Goal: Book appointment/travel/reservation

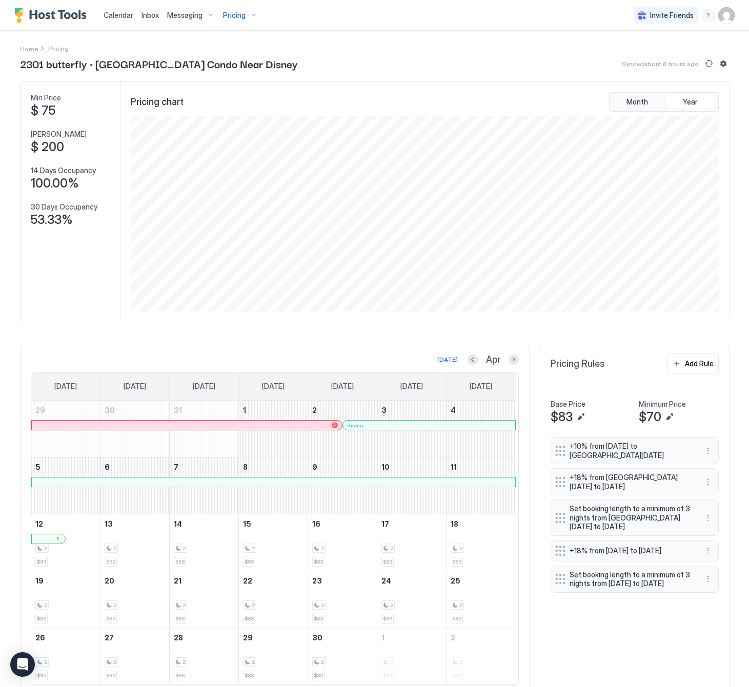
click at [228, 13] on span "Pricing" at bounding box center [234, 15] width 23 height 9
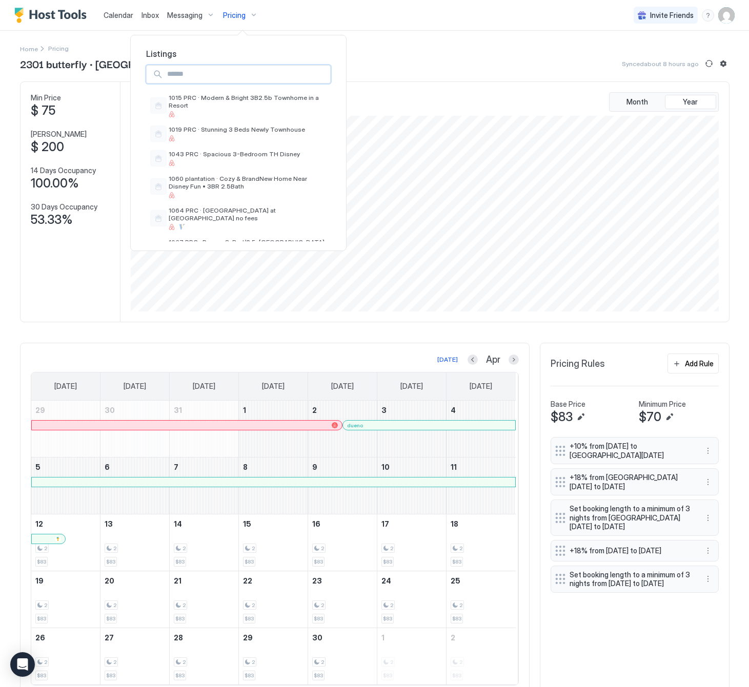
click at [277, 79] on input "Input Field" at bounding box center [246, 74] width 167 height 17
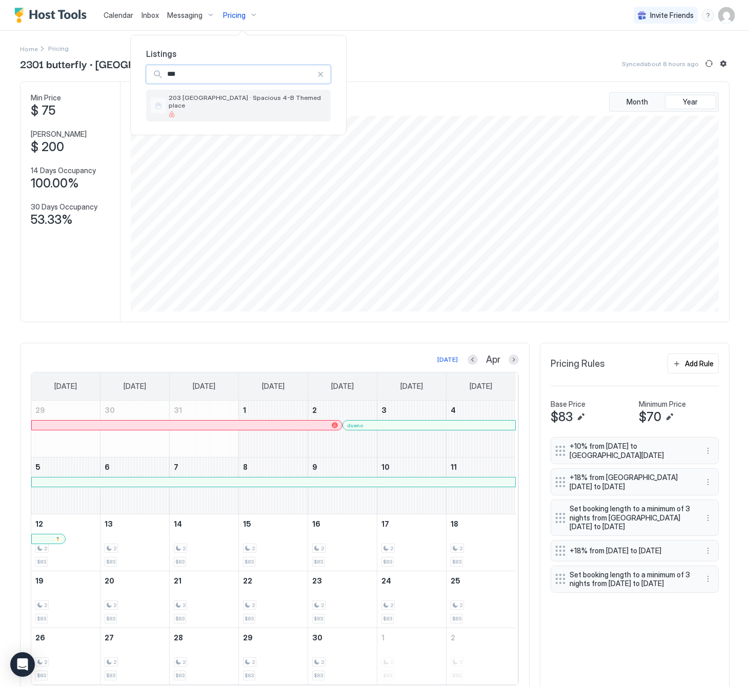
type input "***"
click at [256, 102] on div "203 [GEOGRAPHIC_DATA] · Spacious 4-B Themed place" at bounding box center [248, 106] width 158 height 24
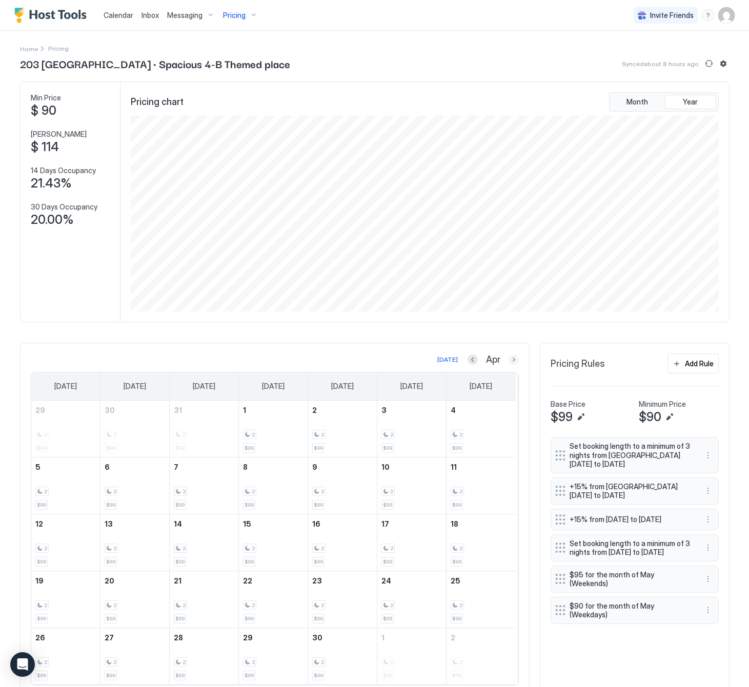
click at [509, 363] on button "Next month" at bounding box center [514, 360] width 10 height 10
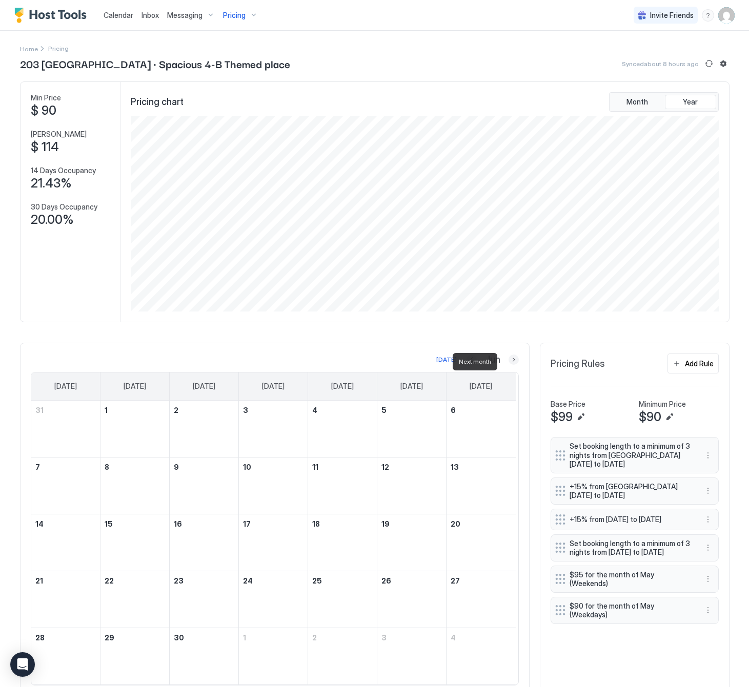
click at [509, 363] on button "Next month" at bounding box center [514, 360] width 10 height 10
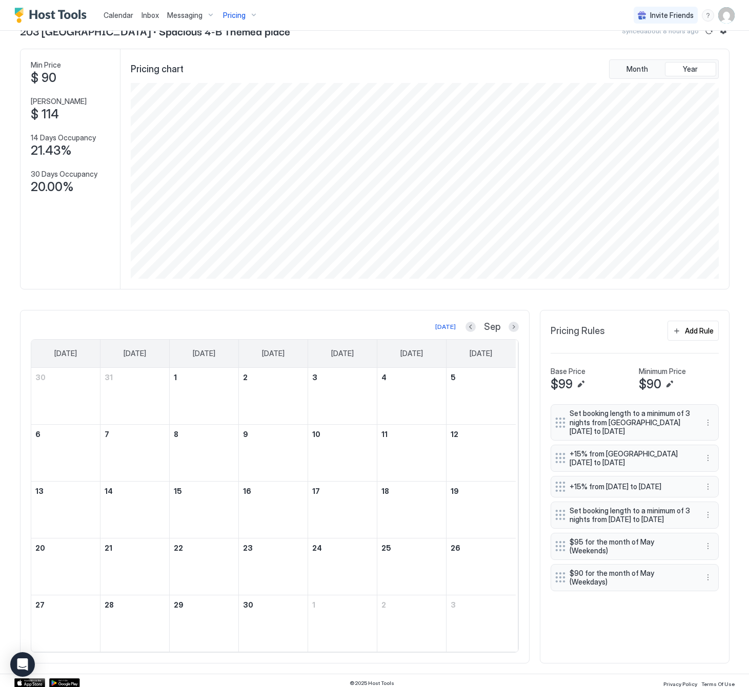
scroll to position [42, 0]
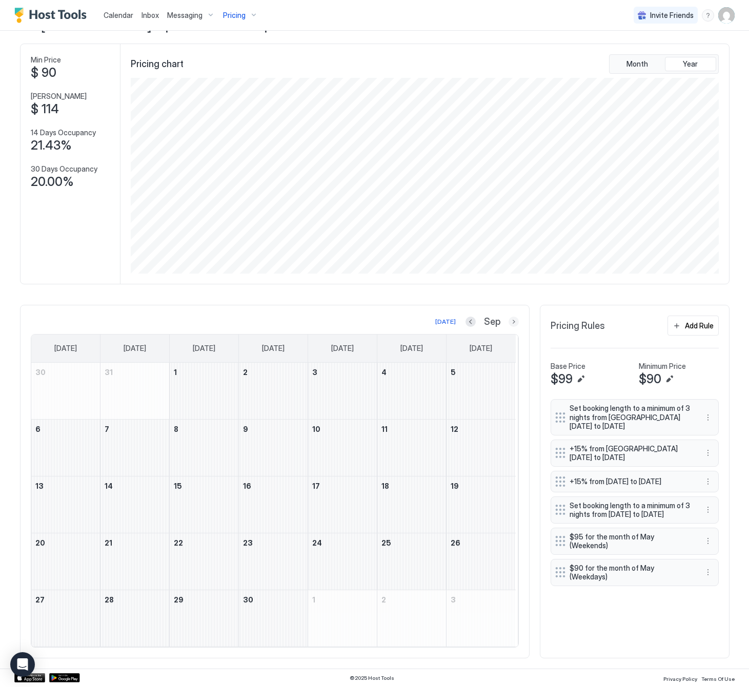
click at [509, 317] on button "Next month" at bounding box center [514, 322] width 10 height 10
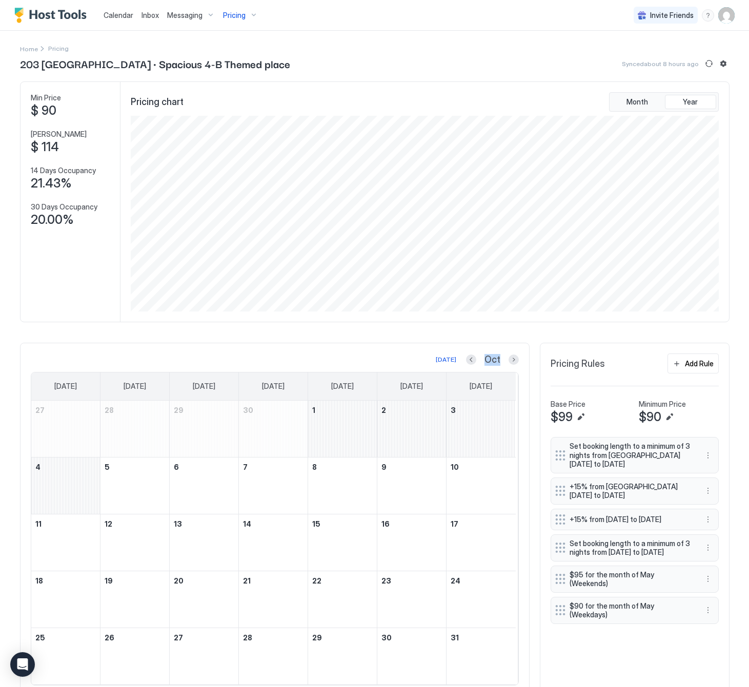
click at [507, 317] on div "Pricing chart Month Year" at bounding box center [424, 202] width 609 height 240
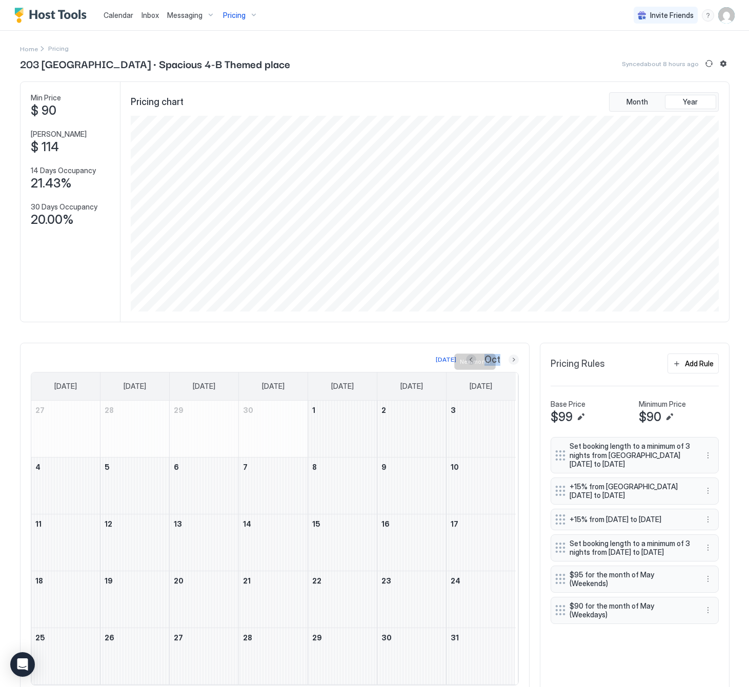
click at [509, 365] on button "Next month" at bounding box center [514, 360] width 10 height 10
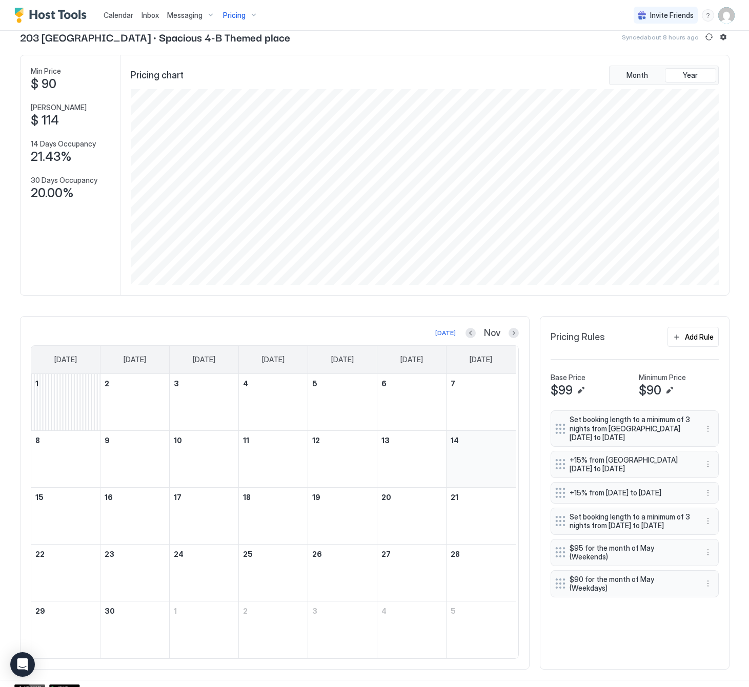
scroll to position [42, 0]
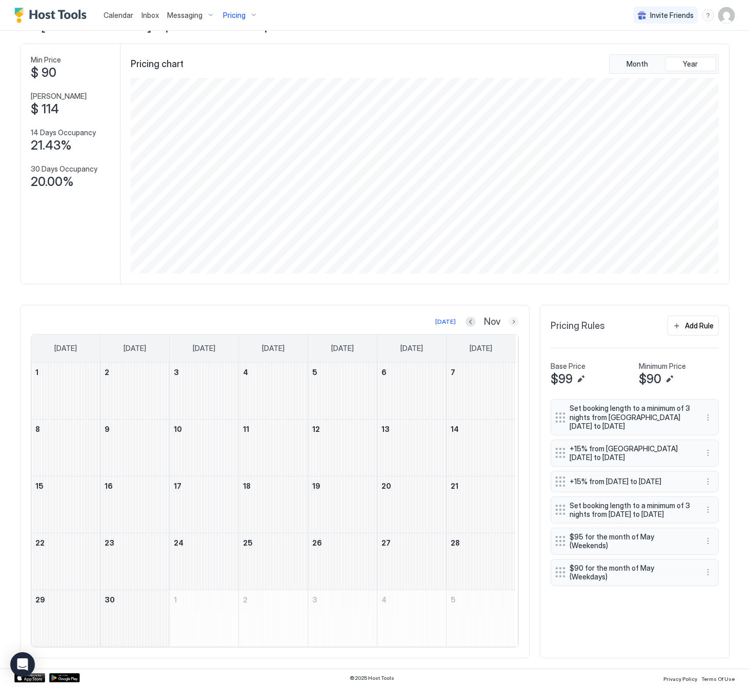
click at [509, 323] on button "Next month" at bounding box center [514, 322] width 10 height 10
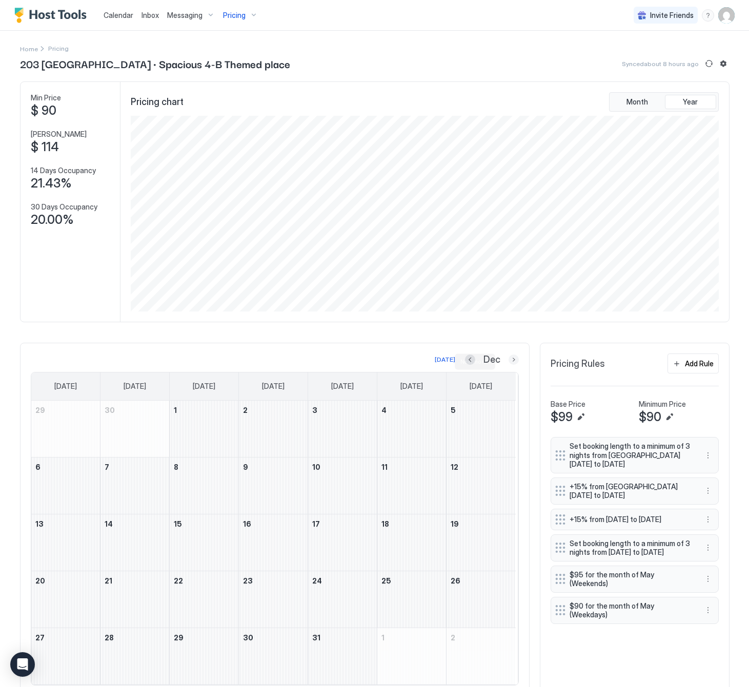
click at [510, 361] on button "Next month" at bounding box center [514, 360] width 10 height 10
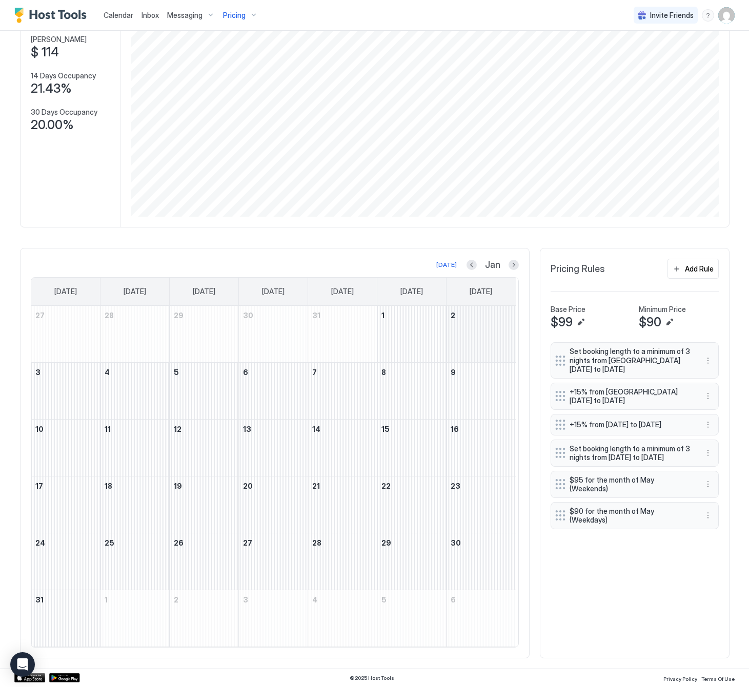
scroll to position [99, 0]
click at [322, 448] on div "January 14, 2027" at bounding box center [342, 448] width 69 height 56
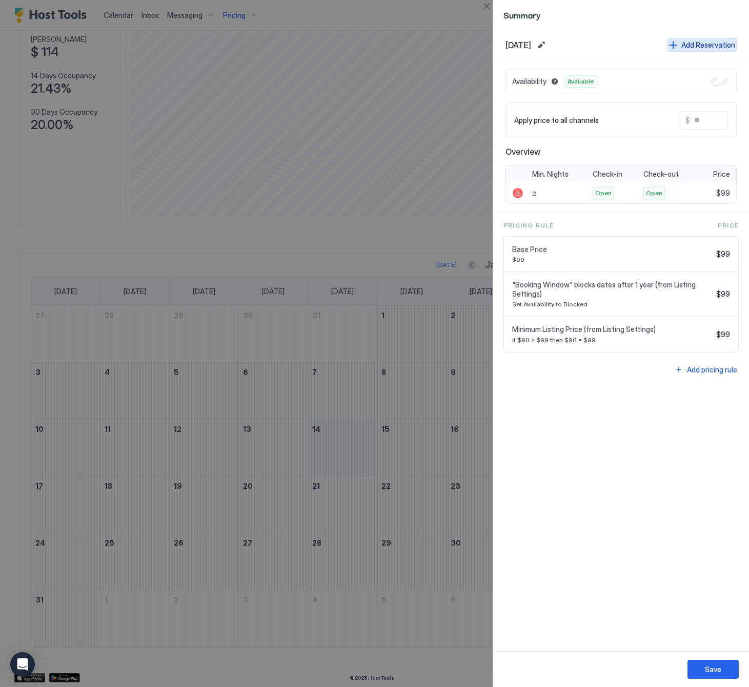
click at [694, 40] on div "Add Reservation" at bounding box center [708, 44] width 54 height 11
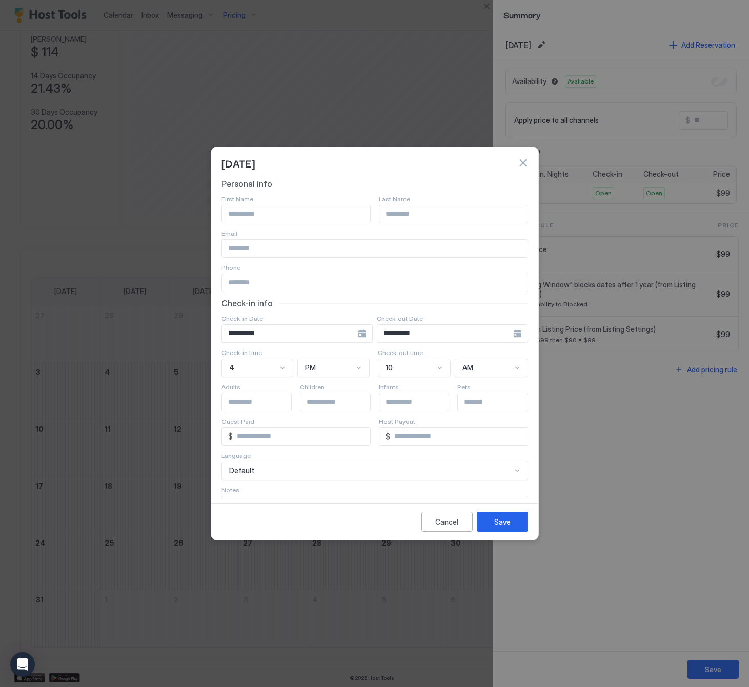
click at [354, 335] on div "**********" at bounding box center [296, 334] width 151 height 18
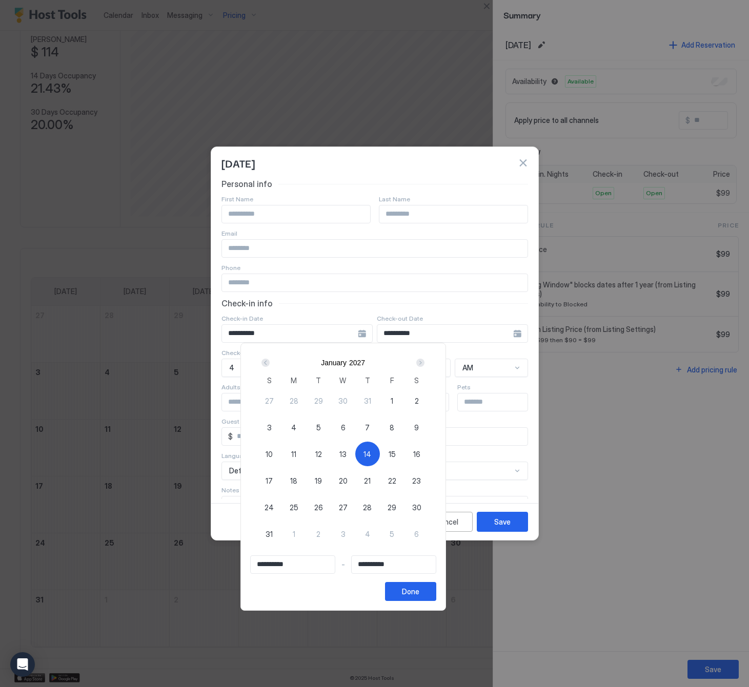
click at [280, 363] on div "[DATE] S M T W T F S 27 28 29 30 31 1 2 3 4 5 6 7 8 9 10 11 12 13 14 15 16 17 1…" at bounding box center [343, 450] width 186 height 195
click at [270, 360] on div "Prev" at bounding box center [265, 363] width 8 height 8
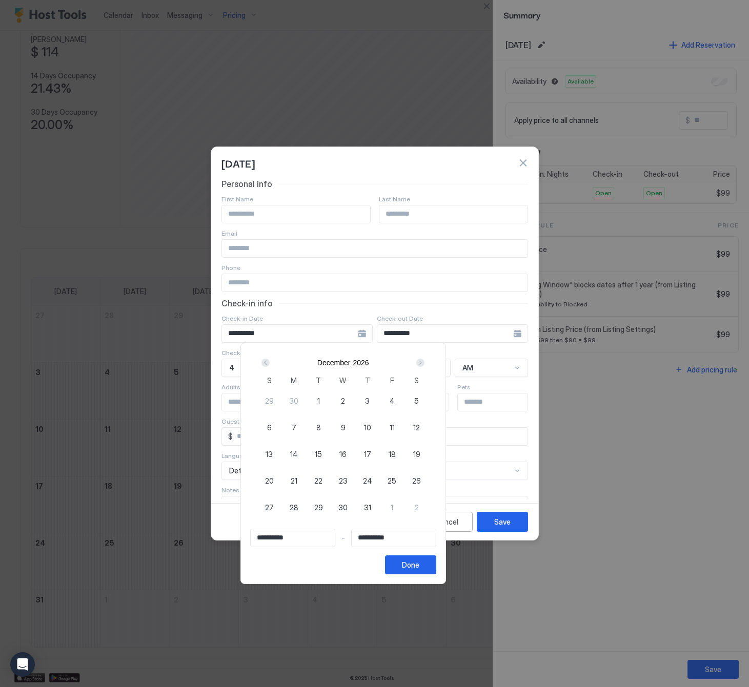
click at [270, 360] on div "Prev" at bounding box center [265, 363] width 8 height 8
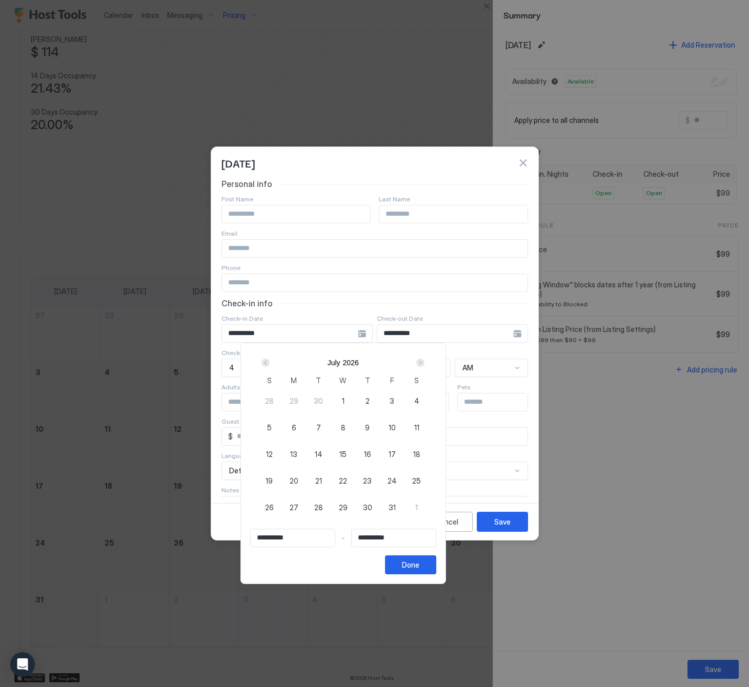
click at [270, 360] on div "Prev" at bounding box center [265, 363] width 8 height 8
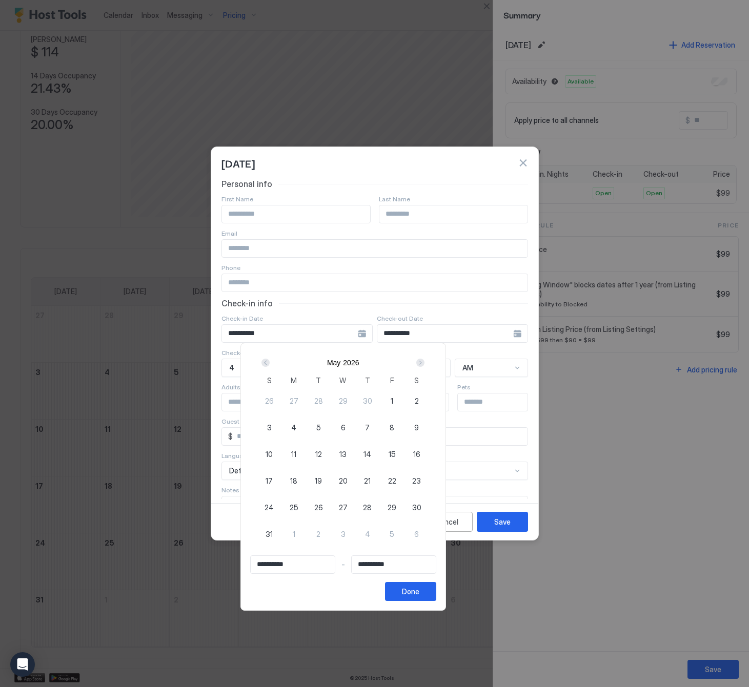
click at [270, 360] on div "Prev" at bounding box center [265, 363] width 8 height 8
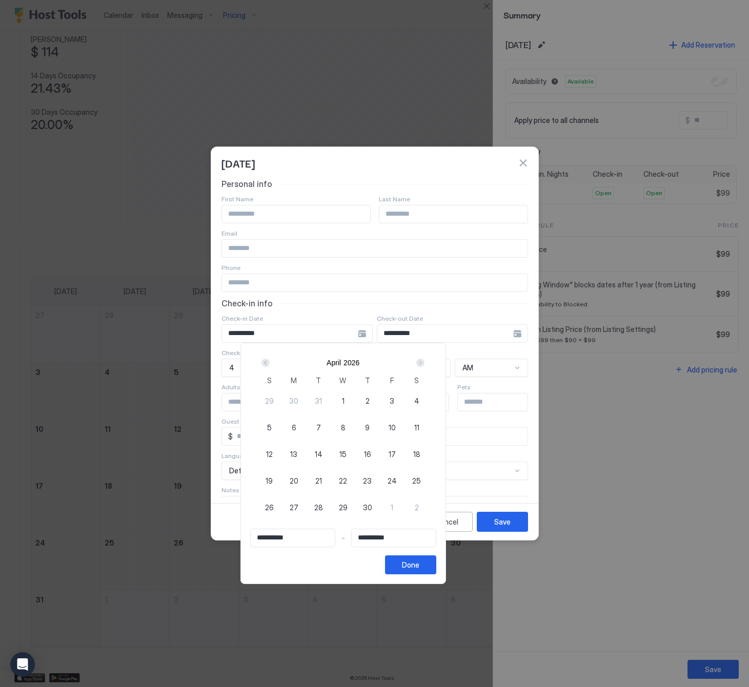
click at [270, 360] on div "Prev" at bounding box center [265, 363] width 8 height 8
click at [424, 360] on div "Next" at bounding box center [420, 363] width 8 height 8
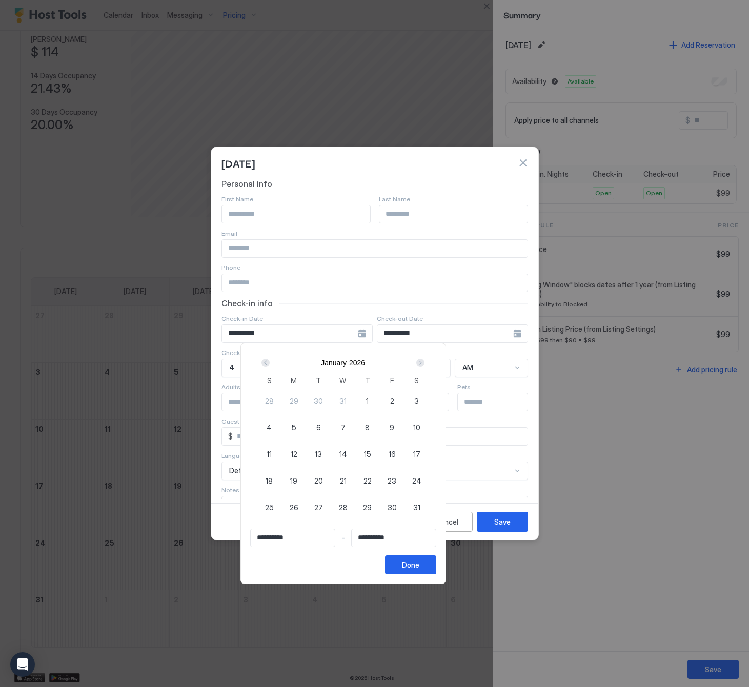
click at [355, 451] on div "14" at bounding box center [343, 454] width 25 height 25
type input "**********"
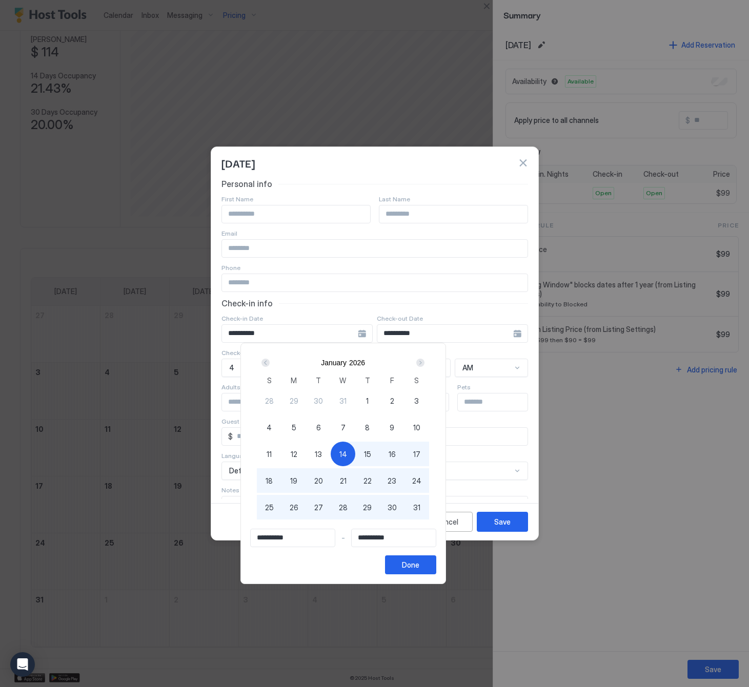
click at [347, 454] on span "14" at bounding box center [343, 454] width 8 height 11
type input "**********"
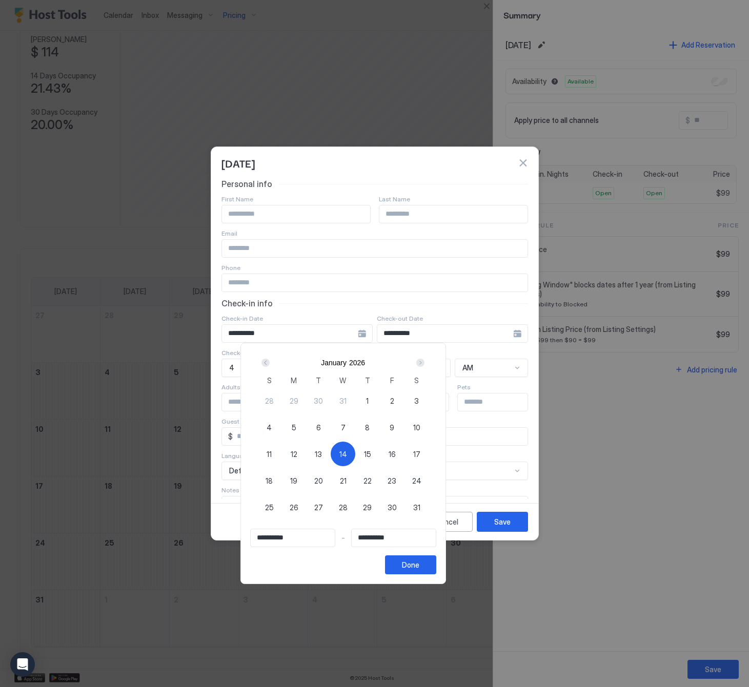
click at [347, 454] on span "14" at bounding box center [343, 454] width 8 height 11
type input "**********"
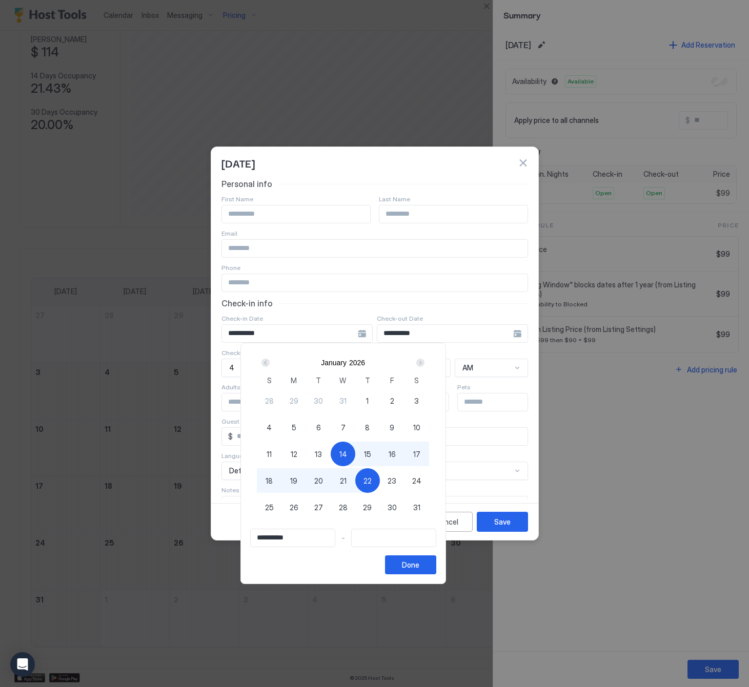
click at [372, 482] on span "22" at bounding box center [367, 481] width 8 height 11
type input "**********"
click at [419, 563] on div "Done" at bounding box center [410, 565] width 17 height 11
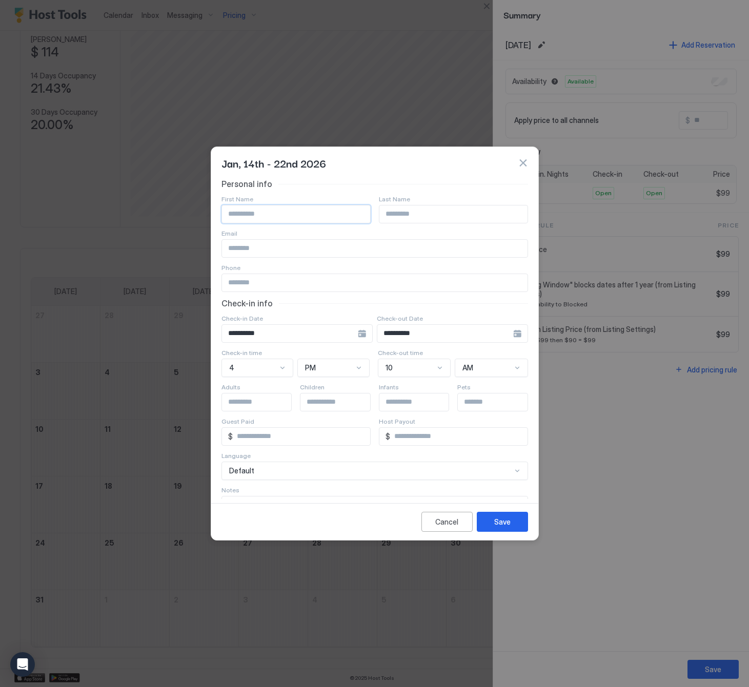
click at [235, 216] on input "Input Field" at bounding box center [296, 214] width 148 height 17
type input "*****"
click at [504, 525] on div "Save" at bounding box center [502, 522] width 16 height 11
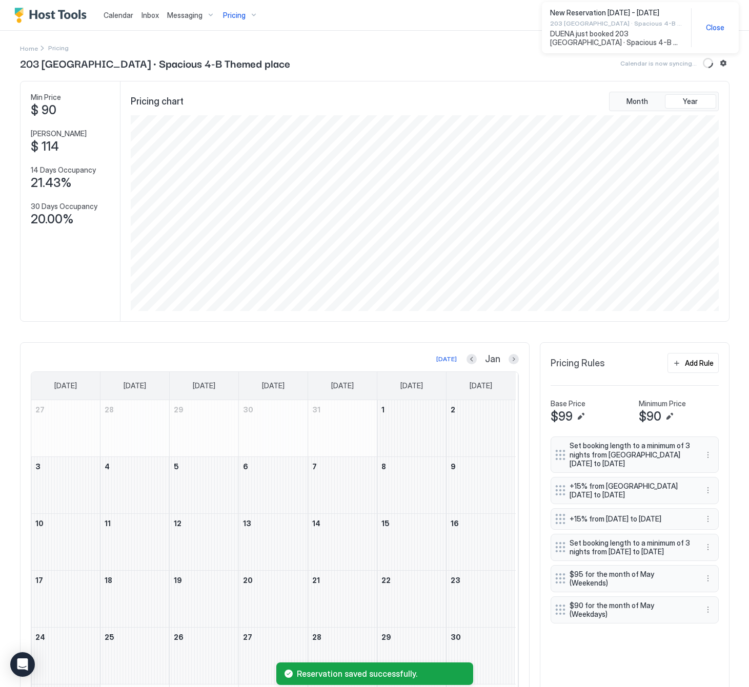
scroll to position [0, 0]
click at [440, 360] on div "[DATE]" at bounding box center [446, 359] width 21 height 9
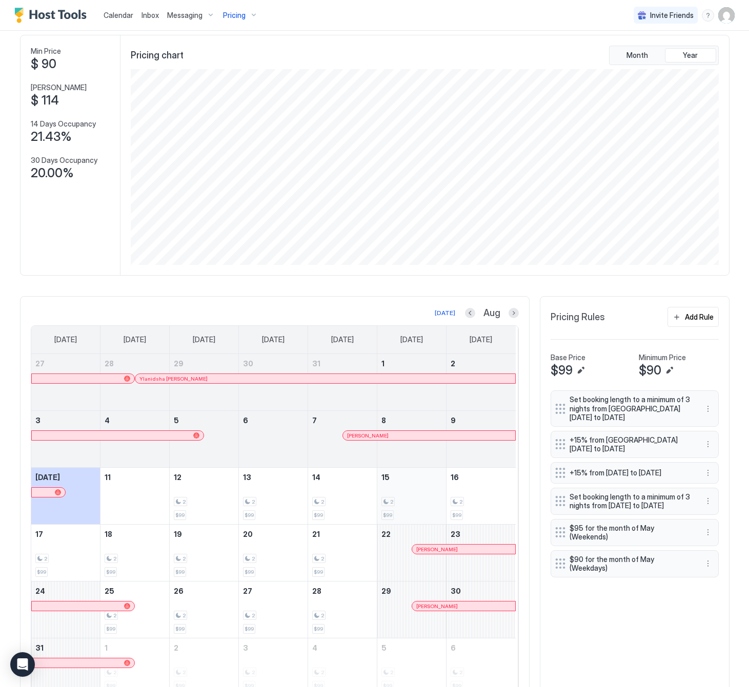
scroll to position [99, 0]
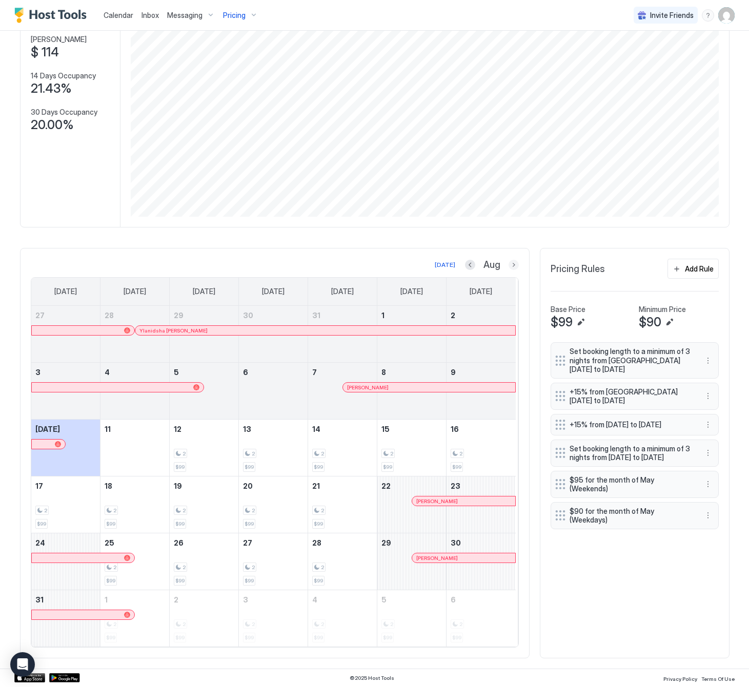
click at [509, 260] on button "Next month" at bounding box center [514, 265] width 10 height 10
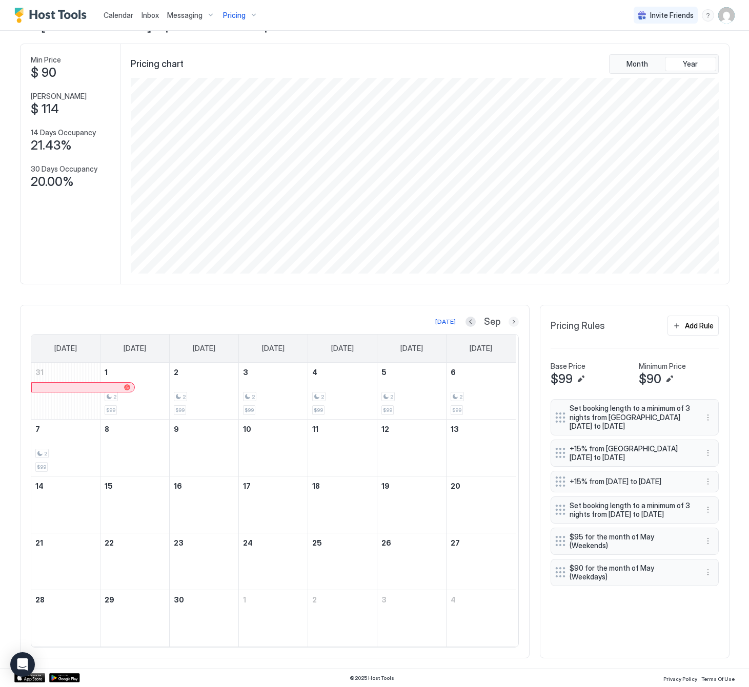
scroll to position [512462, 512069]
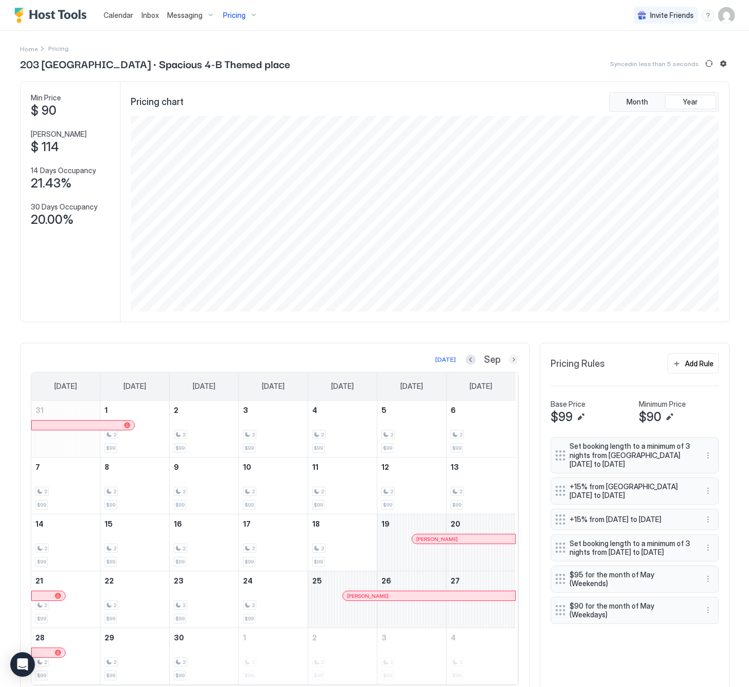
click at [509, 364] on button "Next month" at bounding box center [514, 360] width 10 height 10
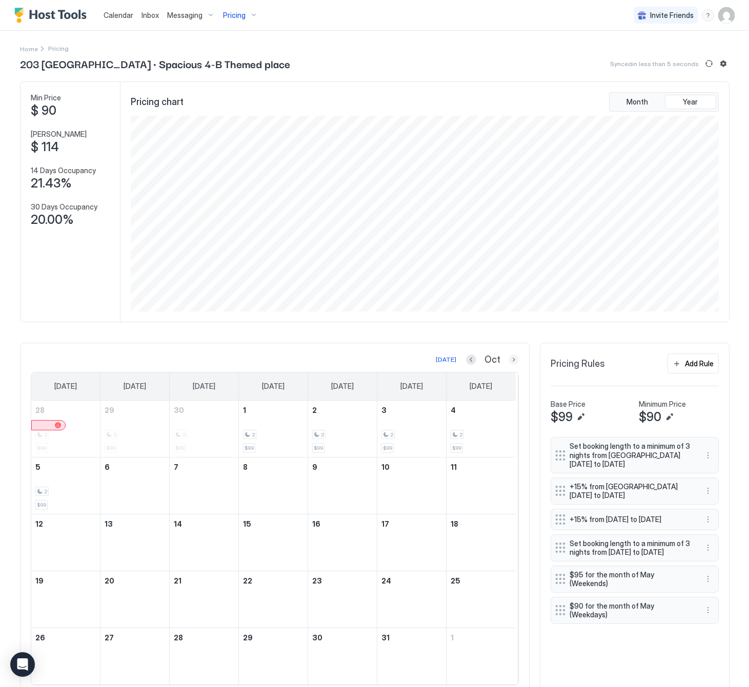
click at [509, 364] on button "Next month" at bounding box center [514, 360] width 10 height 10
click at [509, 363] on button "Next month" at bounding box center [514, 360] width 10 height 10
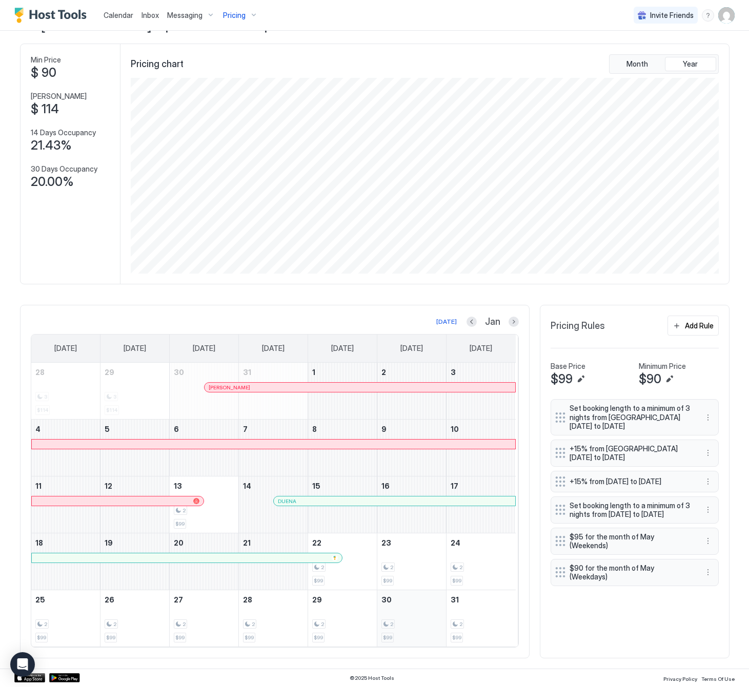
scroll to position [0, 0]
